Goal: Task Accomplishment & Management: Manage account settings

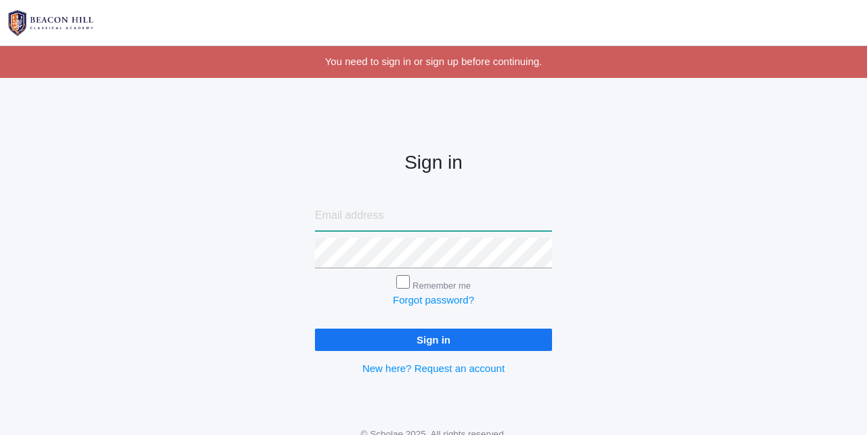
type input "[PERSON_NAME][EMAIL_ADDRESS][DOMAIN_NAME]"
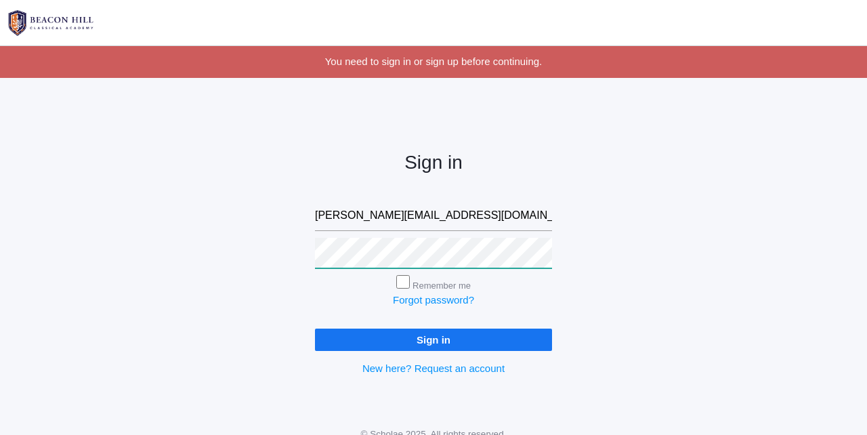
click at [434, 337] on input "Sign in" at bounding box center [433, 340] width 237 height 22
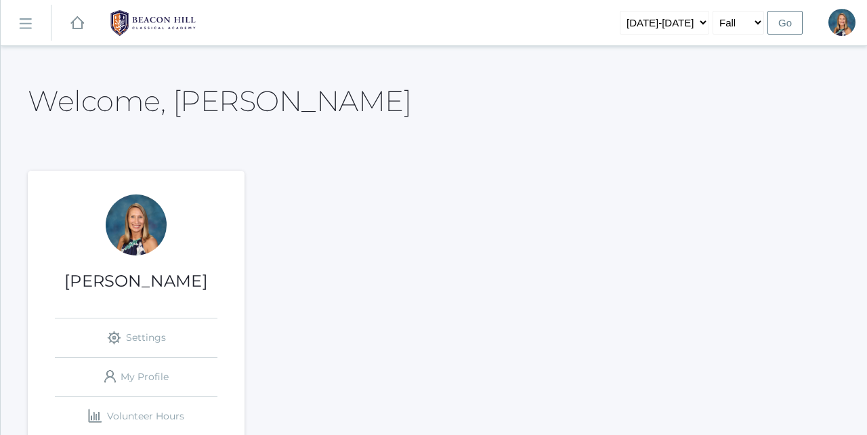
click at [28, 26] on rect at bounding box center [25, 24] width 22 height 22
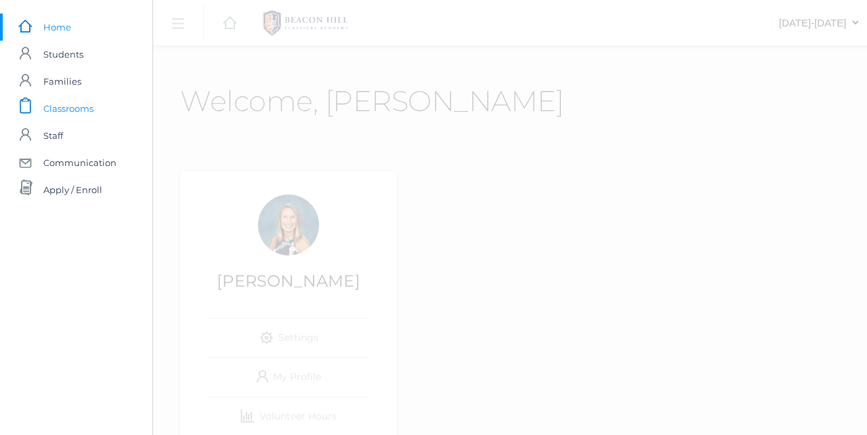
click at [54, 111] on span "Classrooms" at bounding box center [68, 108] width 50 height 27
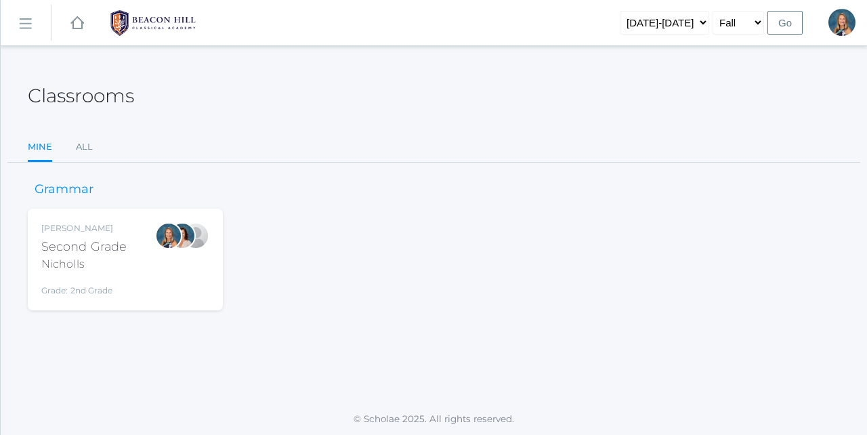
click at [30, 29] on rect at bounding box center [25, 24] width 22 height 22
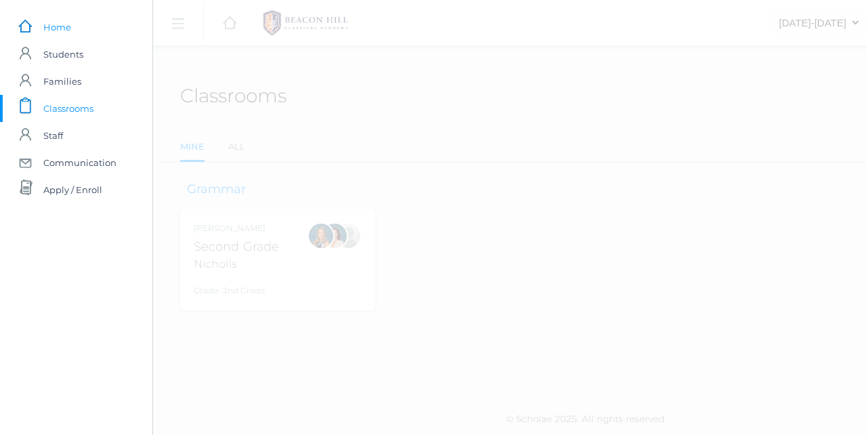
click at [59, 25] on span "Home" at bounding box center [57, 27] width 28 height 27
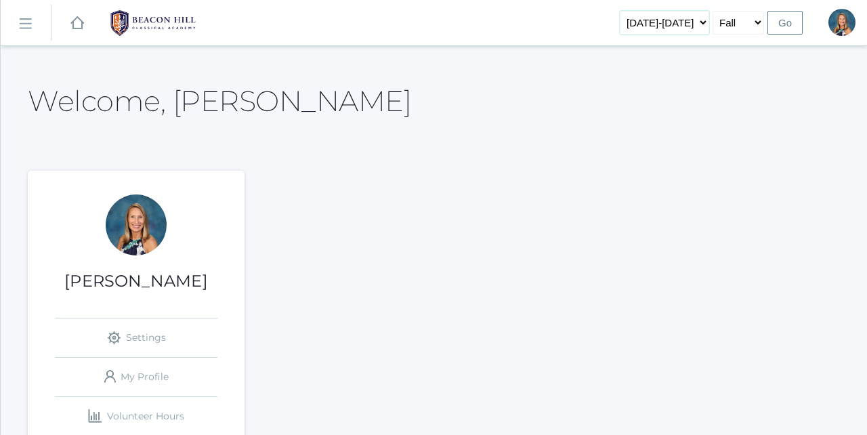
select select "[DATE]-[DATE]"
click at [784, 22] on input "Go" at bounding box center [785, 23] width 35 height 24
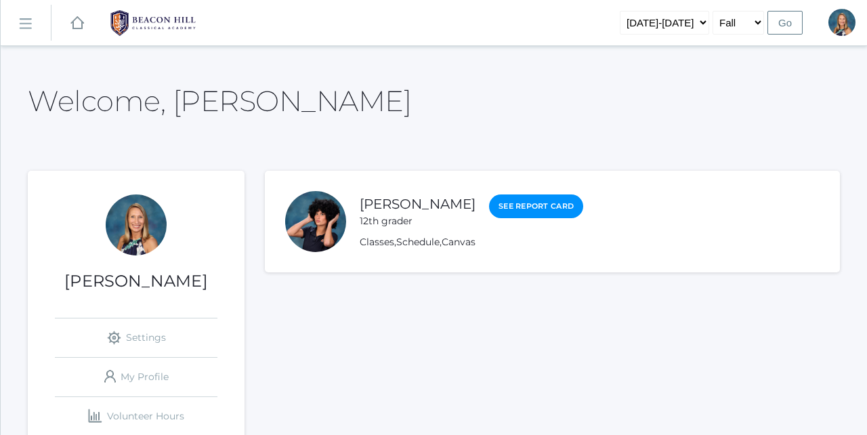
click at [14, 33] on link "icons/ui/navigation/hamburger Created with Sketch." at bounding box center [26, 23] width 50 height 37
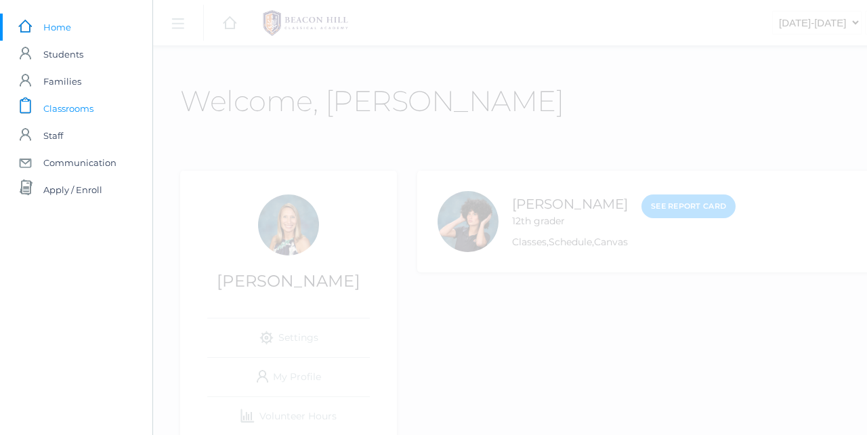
click at [58, 111] on span "Classrooms" at bounding box center [68, 108] width 50 height 27
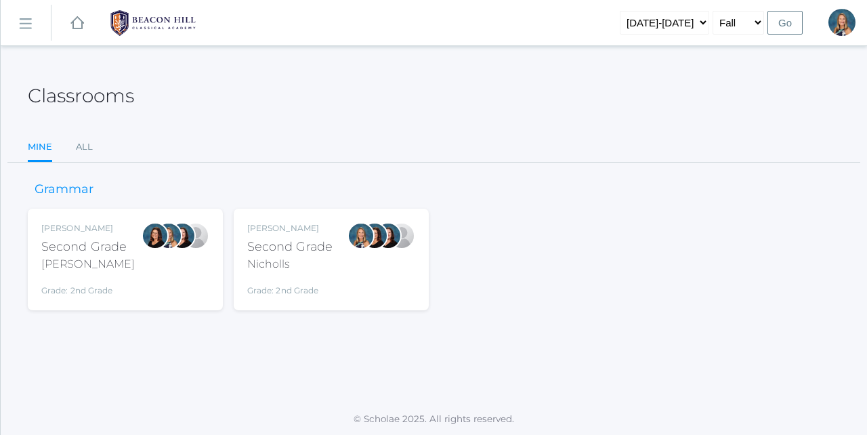
click at [307, 270] on div "Nicholls" at bounding box center [289, 264] width 85 height 16
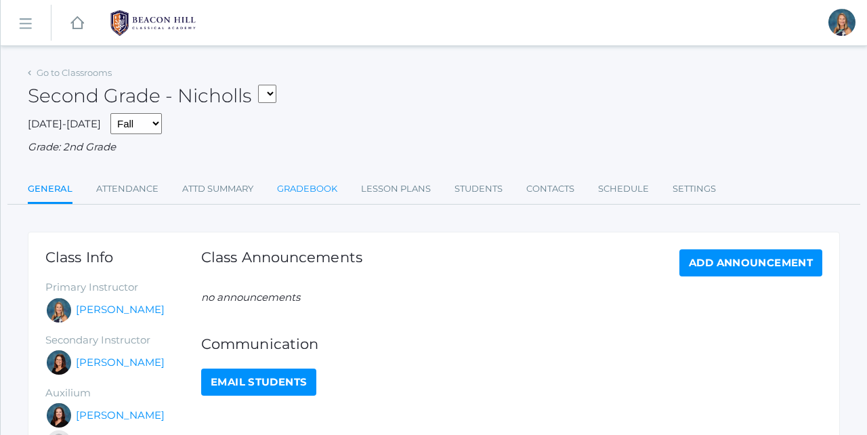
click at [304, 184] on link "Gradebook" at bounding box center [307, 188] width 60 height 27
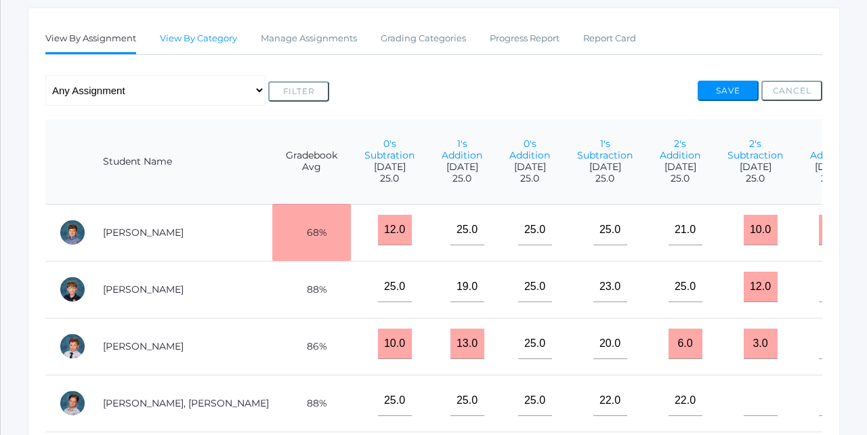
click at [201, 35] on link "View By Category" at bounding box center [198, 38] width 77 height 27
click at [421, 41] on link "Grading Categories" at bounding box center [423, 38] width 85 height 27
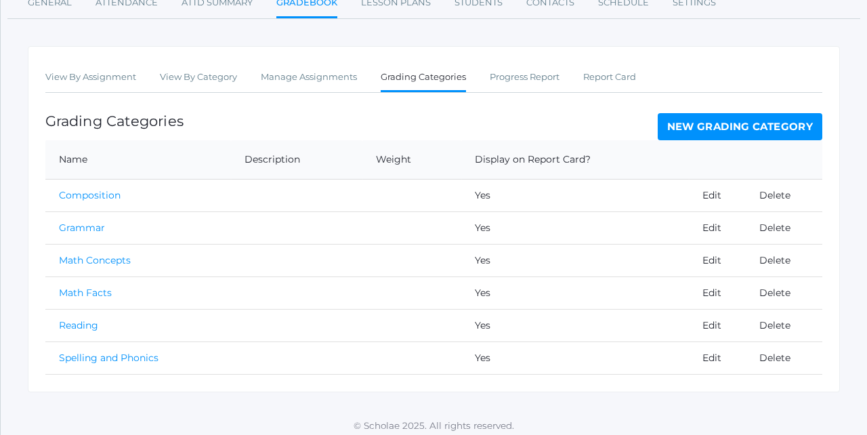
scroll to position [185, 0]
click at [84, 255] on link "Math Concepts" at bounding box center [95, 261] width 72 height 12
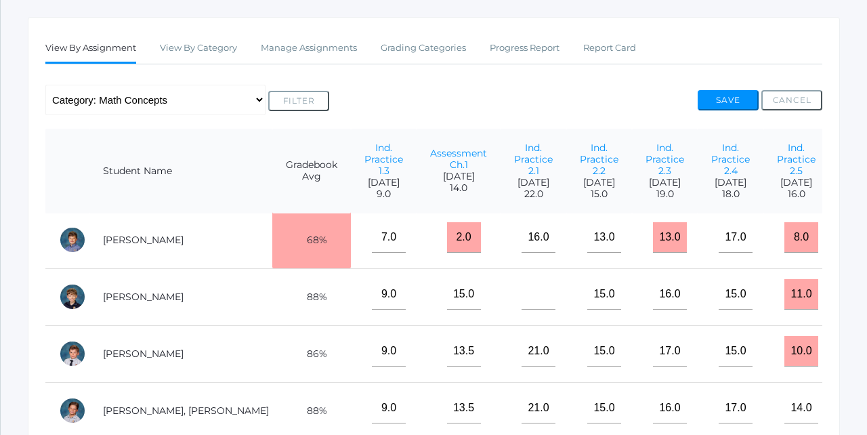
scroll to position [2, 0]
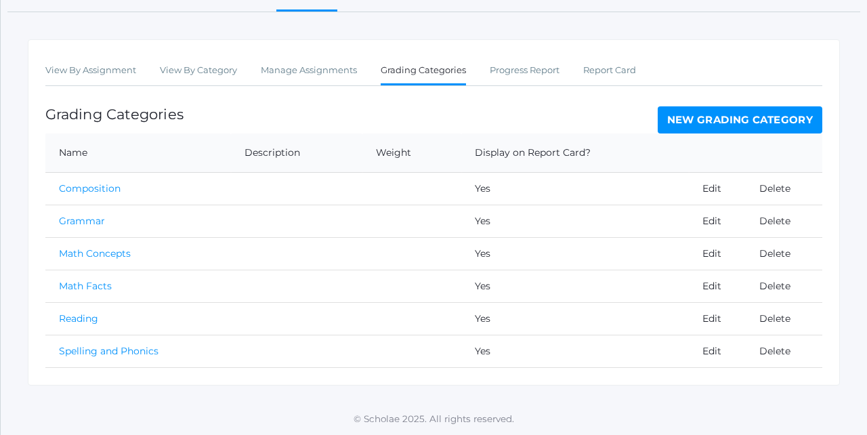
scroll to position [185, 0]
